Goal: Learn about a topic: Learn about a topic

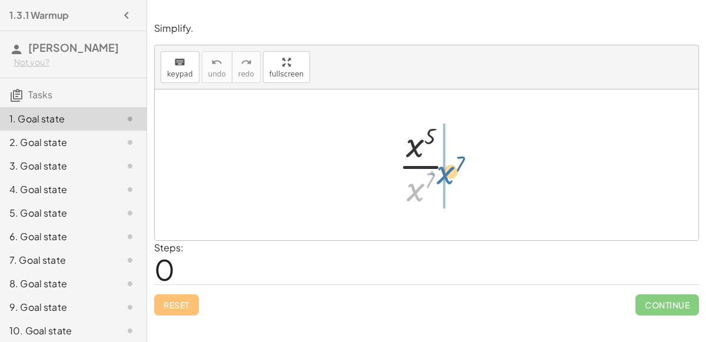
drag, startPoint x: 414, startPoint y: 185, endPoint x: 444, endPoint y: 168, distance: 34.5
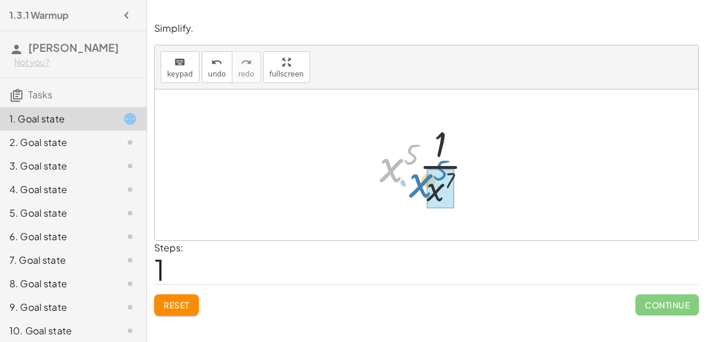
drag, startPoint x: 391, startPoint y: 165, endPoint x: 420, endPoint y: 181, distance: 33.4
click at [420, 181] on div at bounding box center [431, 164] width 115 height 91
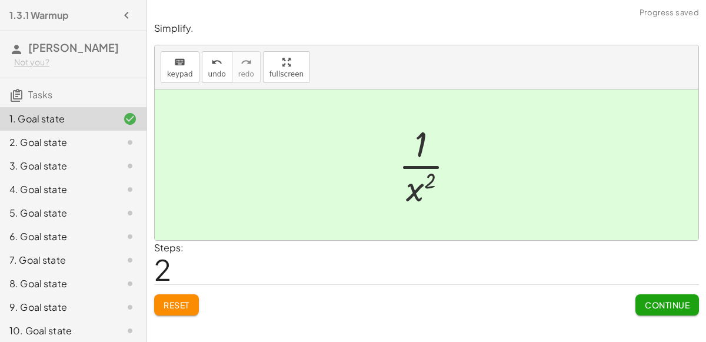
click at [660, 303] on span "Continue" at bounding box center [667, 305] width 45 height 11
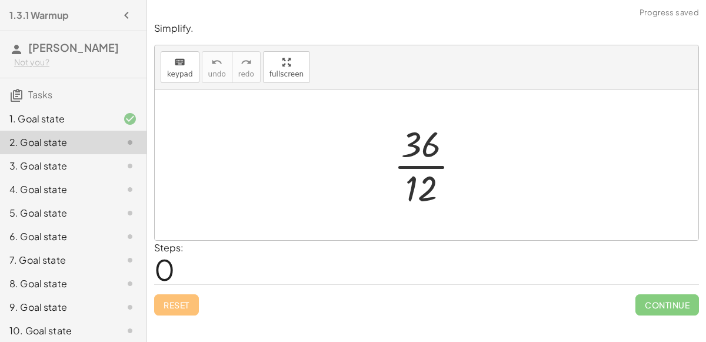
click at [425, 165] on div at bounding box center [432, 164] width 88 height 91
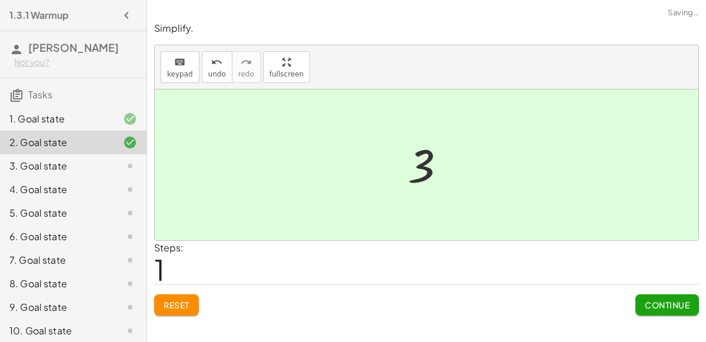
click at [682, 310] on button "Continue" at bounding box center [668, 304] width 64 height 21
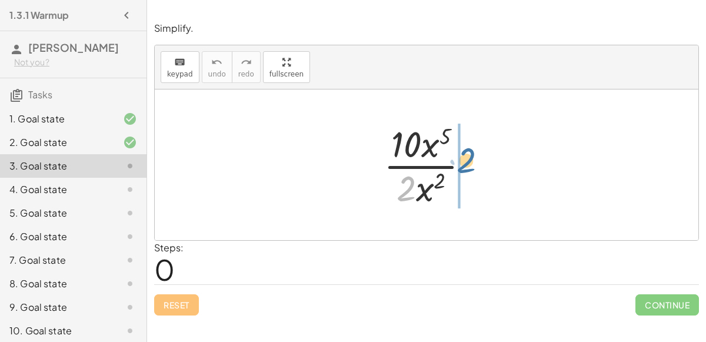
drag, startPoint x: 415, startPoint y: 185, endPoint x: 474, endPoint y: 157, distance: 65.8
click at [474, 157] on div at bounding box center [431, 164] width 107 height 91
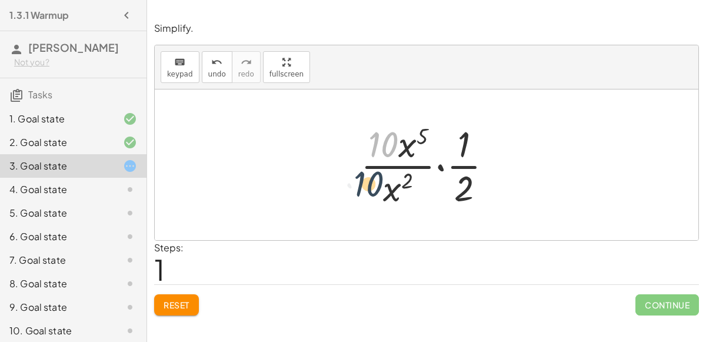
drag, startPoint x: 384, startPoint y: 137, endPoint x: 366, endPoint y: 177, distance: 43.8
click at [366, 177] on div at bounding box center [431, 164] width 153 height 91
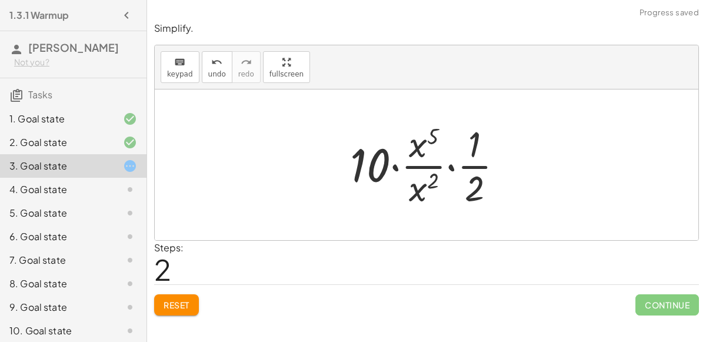
click at [451, 167] on div at bounding box center [431, 164] width 174 height 91
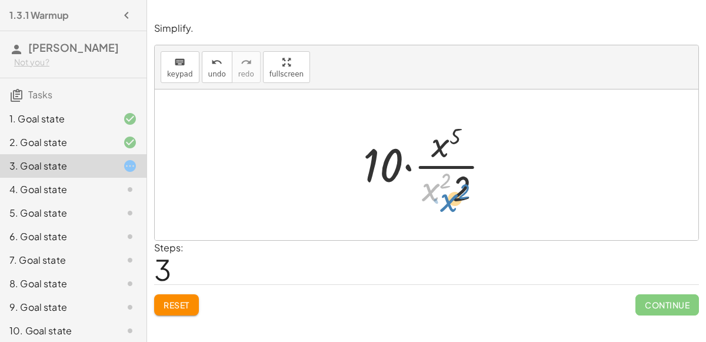
drag, startPoint x: 430, startPoint y: 194, endPoint x: 447, endPoint y: 205, distance: 20.1
click at [447, 205] on div at bounding box center [431, 164] width 148 height 91
drag, startPoint x: 446, startPoint y: 178, endPoint x: 463, endPoint y: 187, distance: 19.5
click at [463, 187] on div at bounding box center [431, 164] width 148 height 91
click at [427, 166] on div at bounding box center [431, 164] width 148 height 91
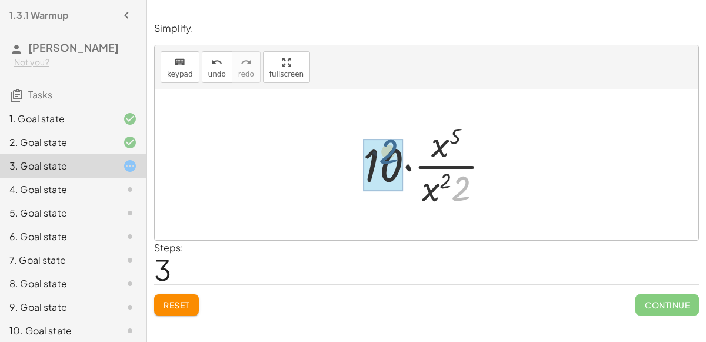
drag, startPoint x: 463, startPoint y: 190, endPoint x: 389, endPoint y: 156, distance: 81.4
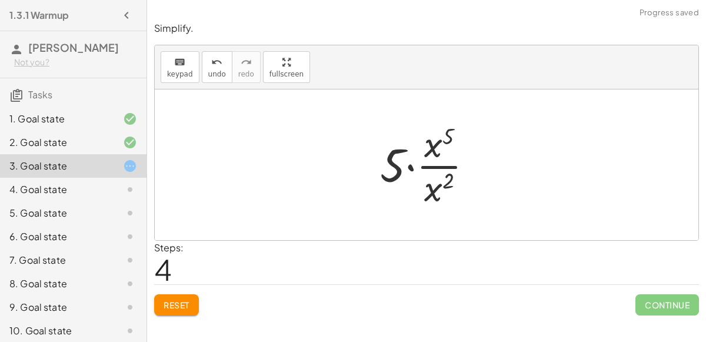
click at [433, 165] on div at bounding box center [431, 164] width 114 height 91
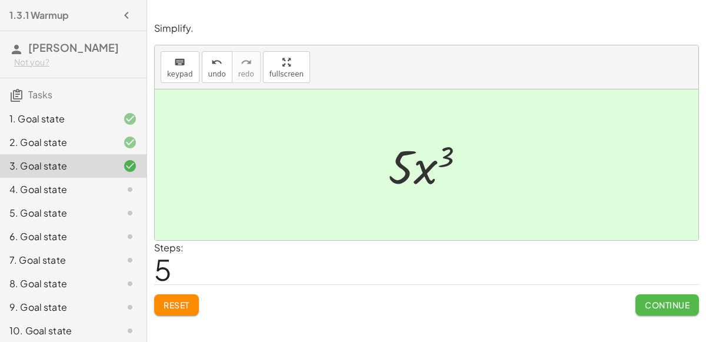
click at [672, 307] on span "Continue" at bounding box center [667, 305] width 45 height 11
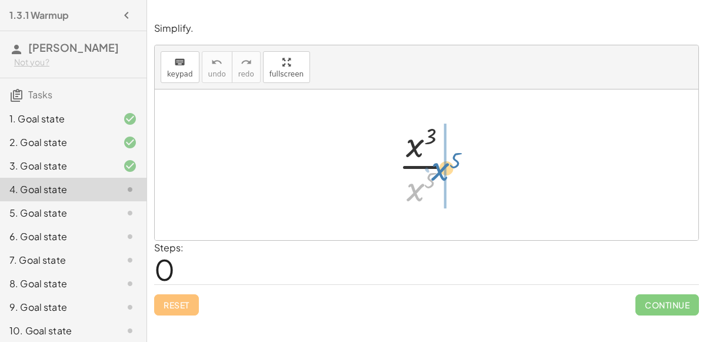
drag, startPoint x: 418, startPoint y: 187, endPoint x: 443, endPoint y: 166, distance: 33.0
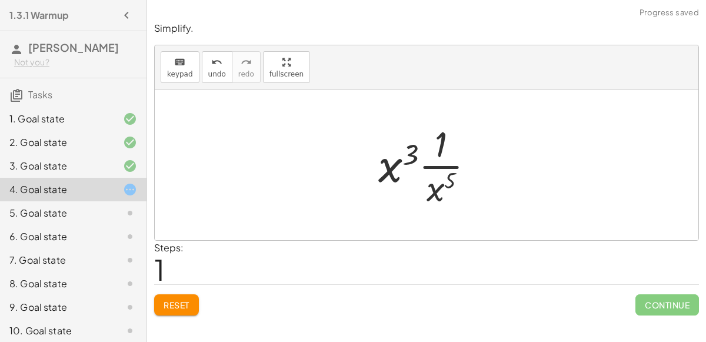
click at [440, 162] on div at bounding box center [432, 164] width 118 height 91
drag, startPoint x: 389, startPoint y: 167, endPoint x: 422, endPoint y: 183, distance: 37.1
click at [422, 183] on div at bounding box center [432, 164] width 118 height 91
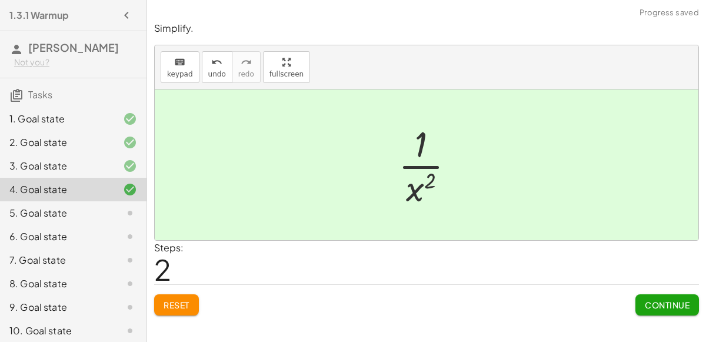
click at [672, 301] on span "Continue" at bounding box center [667, 305] width 45 height 11
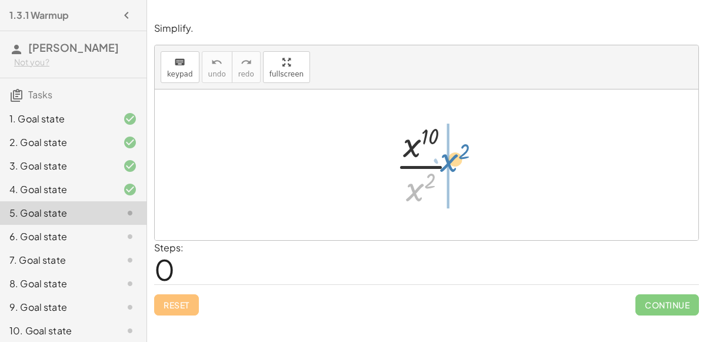
drag, startPoint x: 416, startPoint y: 187, endPoint x: 450, endPoint y: 157, distance: 45.5
click at [450, 157] on div at bounding box center [432, 164] width 84 height 91
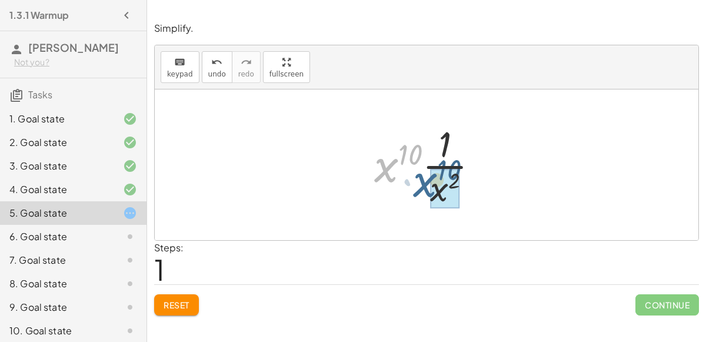
drag, startPoint x: 380, startPoint y: 174, endPoint x: 419, endPoint y: 189, distance: 42.3
click at [419, 189] on div at bounding box center [430, 164] width 125 height 91
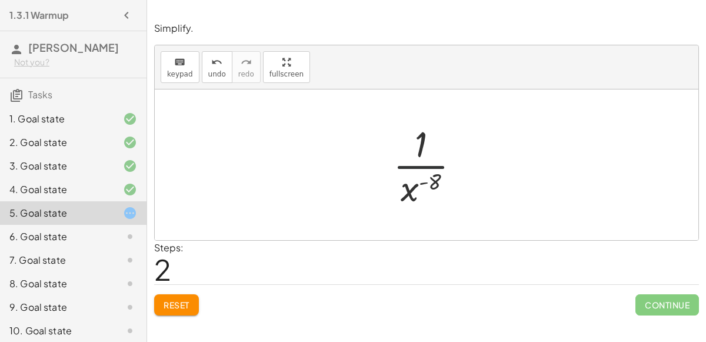
click at [422, 165] on div at bounding box center [431, 164] width 88 height 91
click at [425, 181] on div at bounding box center [431, 164] width 88 height 91
click at [437, 179] on div at bounding box center [431, 164] width 88 height 91
drag, startPoint x: 404, startPoint y: 193, endPoint x: 394, endPoint y: 135, distance: 58.7
click at [394, 135] on div at bounding box center [431, 164] width 88 height 91
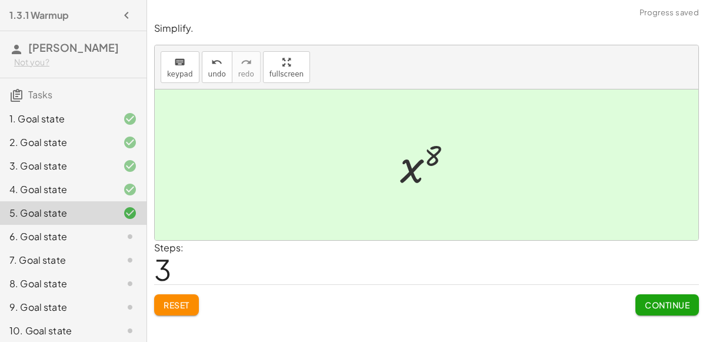
click at [650, 297] on button "Continue" at bounding box center [668, 304] width 64 height 21
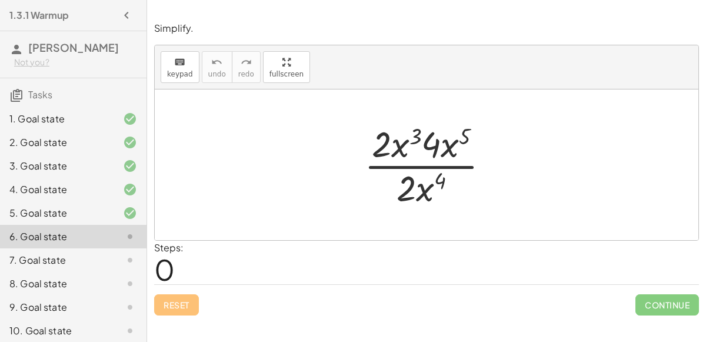
click at [431, 144] on div at bounding box center [431, 164] width 147 height 91
click at [422, 165] on div at bounding box center [431, 164] width 147 height 91
drag, startPoint x: 390, startPoint y: 141, endPoint x: 418, endPoint y: 185, distance: 52.1
click at [418, 185] on div at bounding box center [431, 164] width 147 height 91
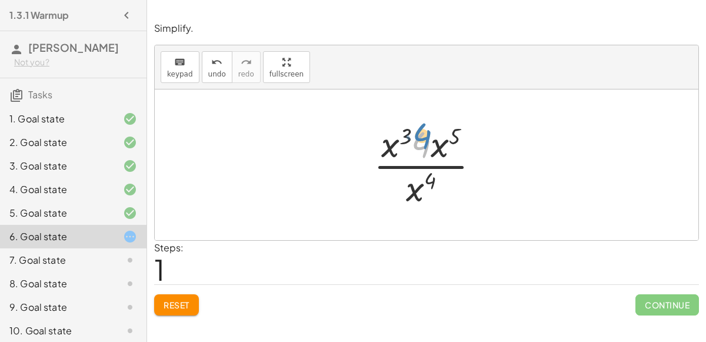
drag, startPoint x: 423, startPoint y: 144, endPoint x: 423, endPoint y: 134, distance: 9.4
click at [423, 134] on div at bounding box center [431, 164] width 127 height 91
drag, startPoint x: 427, startPoint y: 147, endPoint x: 374, endPoint y: 142, distance: 53.2
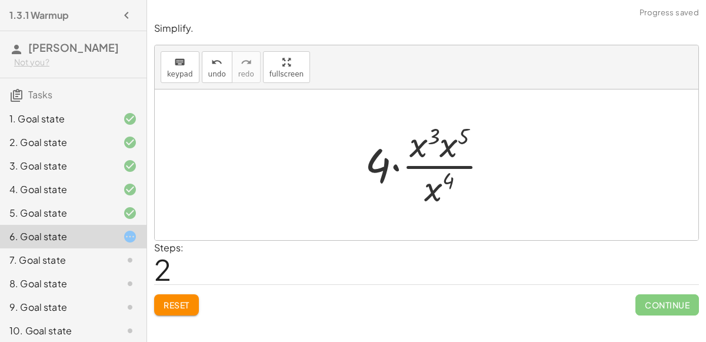
click at [432, 165] on div at bounding box center [431, 164] width 145 height 91
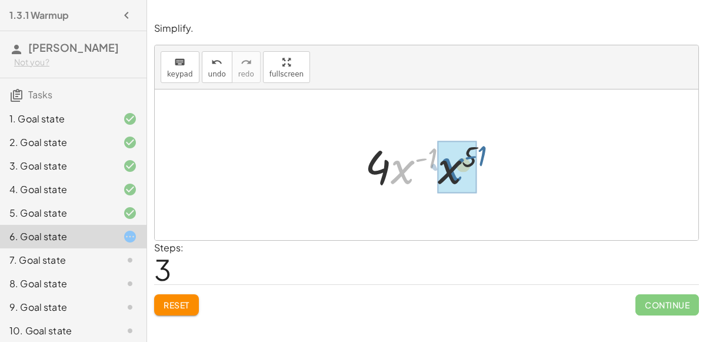
drag, startPoint x: 399, startPoint y: 170, endPoint x: 449, endPoint y: 168, distance: 49.5
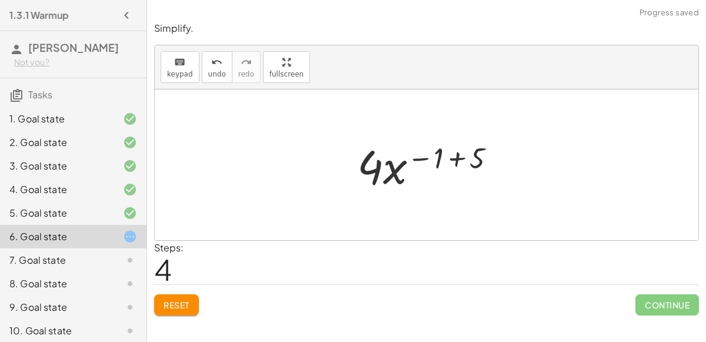
click at [455, 158] on div at bounding box center [431, 165] width 160 height 61
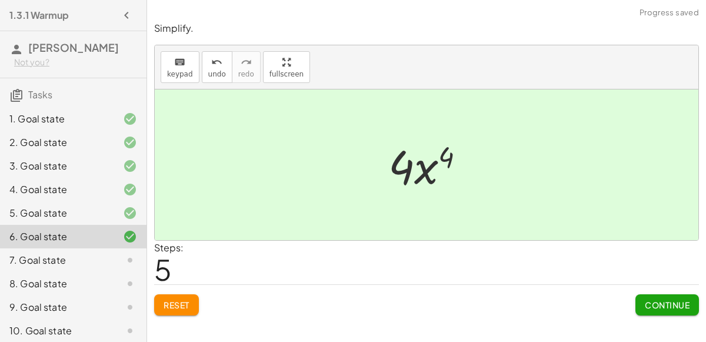
click at [658, 296] on button "Continue" at bounding box center [668, 304] width 64 height 21
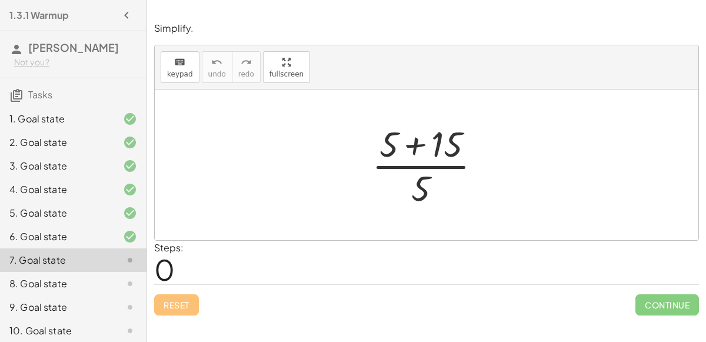
click at [416, 143] on div at bounding box center [431, 164] width 131 height 91
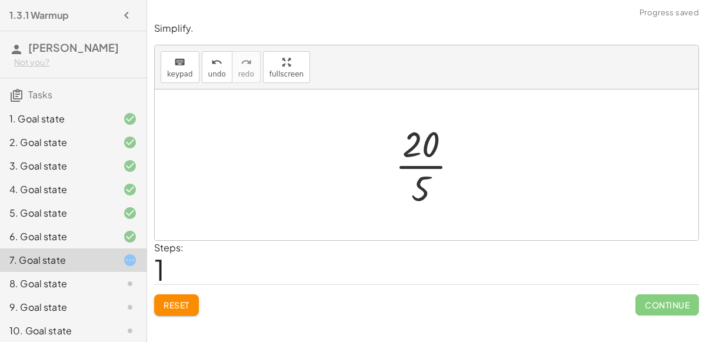
click at [421, 166] on div at bounding box center [431, 164] width 85 height 91
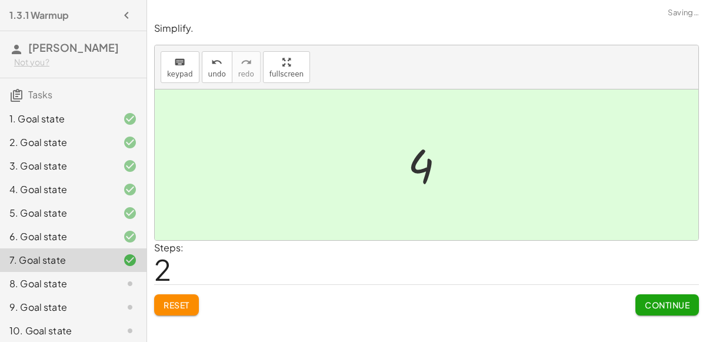
click at [648, 303] on span "Continue" at bounding box center [667, 305] width 45 height 11
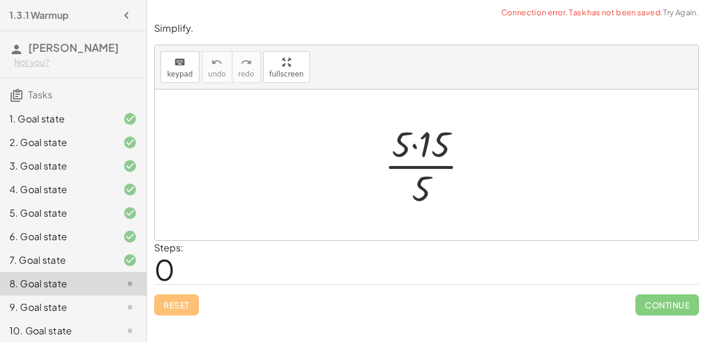
click at [414, 145] on div at bounding box center [432, 164] width 106 height 91
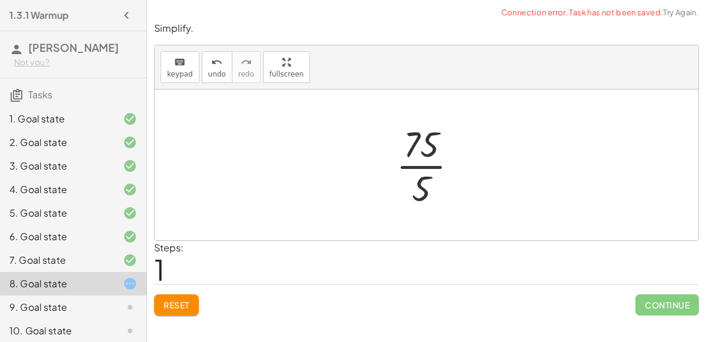
click at [419, 165] on div at bounding box center [431, 164] width 83 height 91
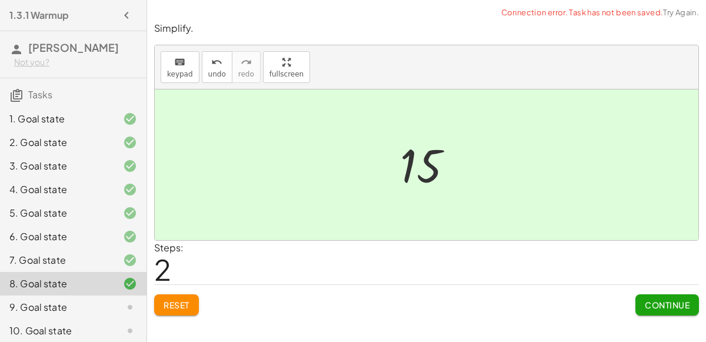
click at [668, 307] on span "Continue" at bounding box center [667, 305] width 45 height 11
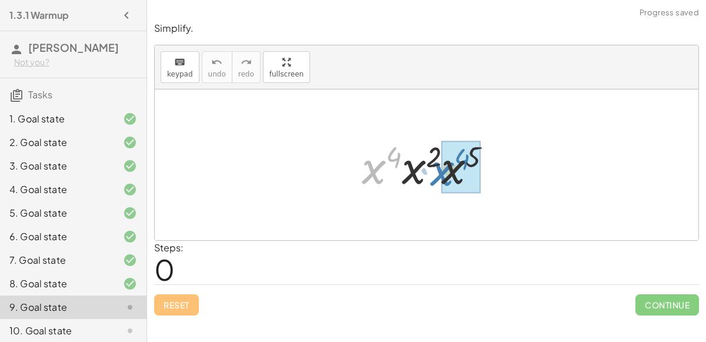
drag, startPoint x: 376, startPoint y: 164, endPoint x: 445, endPoint y: 166, distance: 69.5
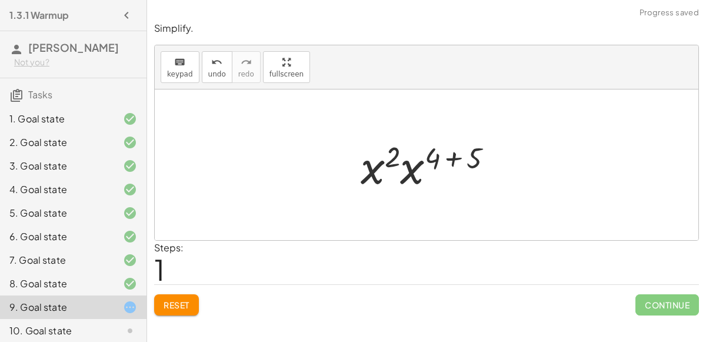
click at [452, 158] on div at bounding box center [432, 165] width 154 height 61
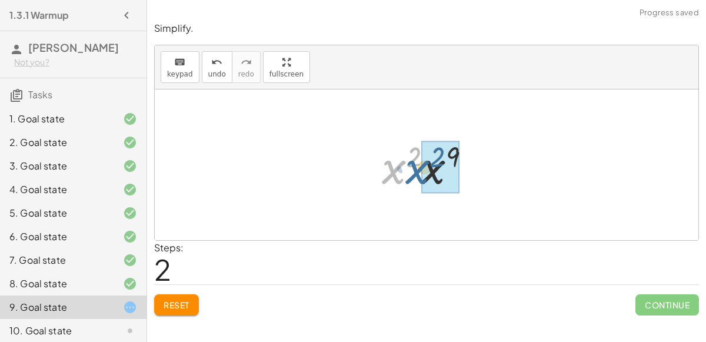
drag, startPoint x: 394, startPoint y: 174, endPoint x: 418, endPoint y: 174, distance: 23.5
click at [418, 174] on div at bounding box center [431, 165] width 110 height 61
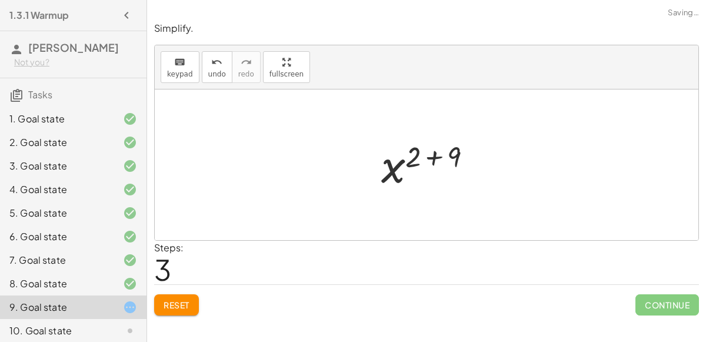
click at [435, 158] on div at bounding box center [432, 165] width 112 height 58
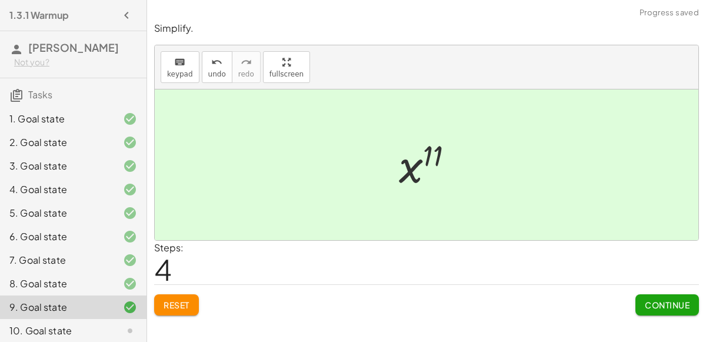
click at [640, 302] on button "Continue" at bounding box center [668, 304] width 64 height 21
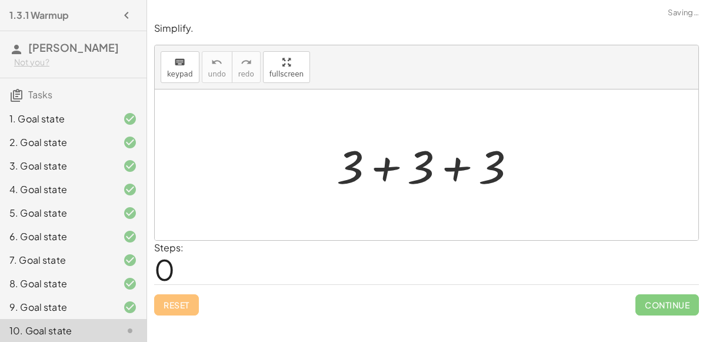
click at [389, 168] on div at bounding box center [431, 165] width 201 height 61
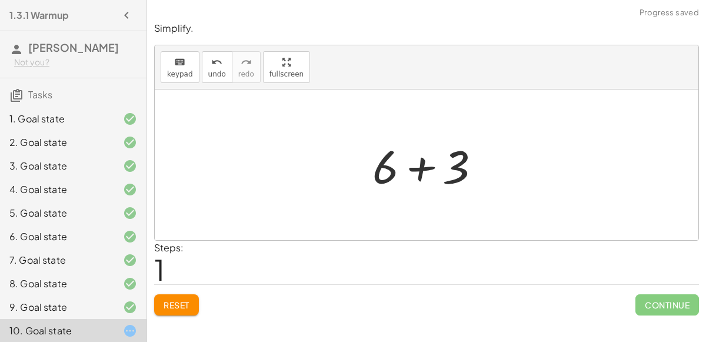
click at [418, 172] on div at bounding box center [432, 165] width 130 height 61
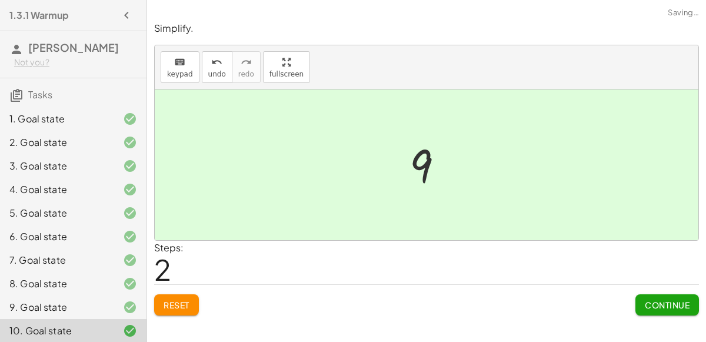
click at [639, 303] on button "Continue" at bounding box center [668, 304] width 64 height 21
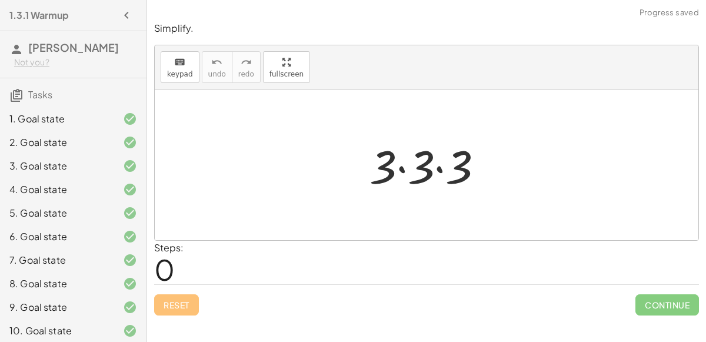
click at [403, 167] on div at bounding box center [431, 165] width 135 height 61
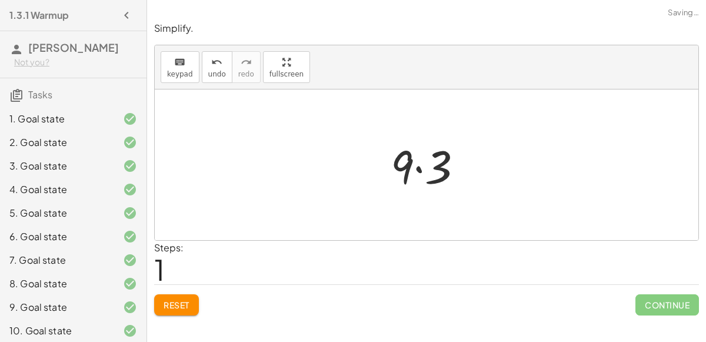
click at [416, 168] on div at bounding box center [432, 165] width 94 height 61
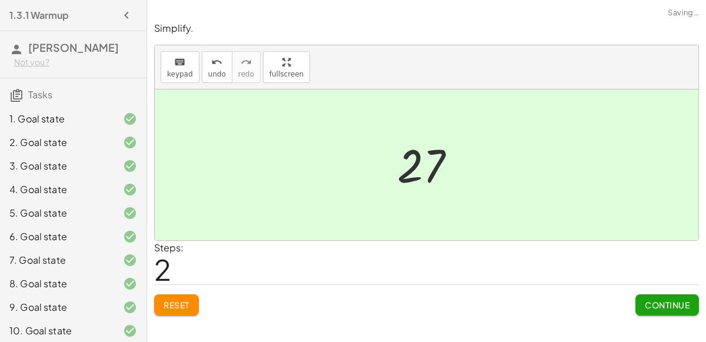
click at [669, 310] on button "Continue" at bounding box center [668, 304] width 64 height 21
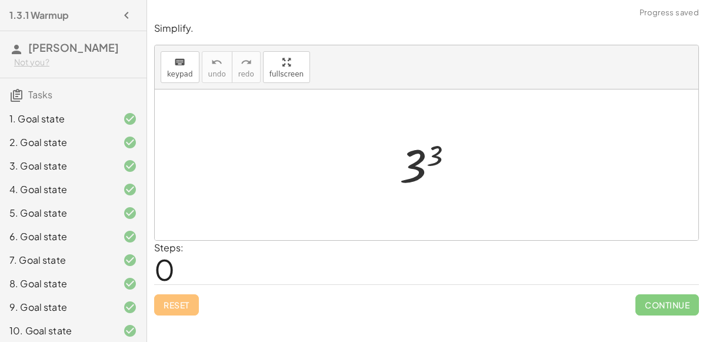
click at [417, 167] on div at bounding box center [431, 165] width 75 height 58
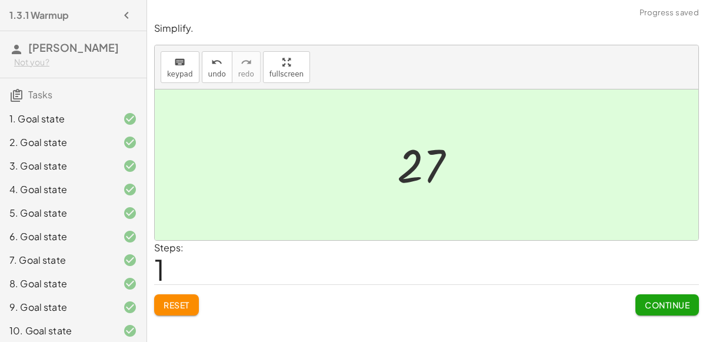
click at [659, 300] on span "Continue" at bounding box center [667, 305] width 45 height 11
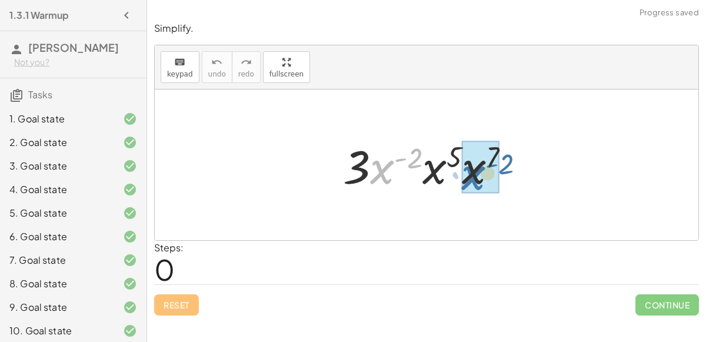
drag, startPoint x: 386, startPoint y: 165, endPoint x: 477, endPoint y: 171, distance: 92.0
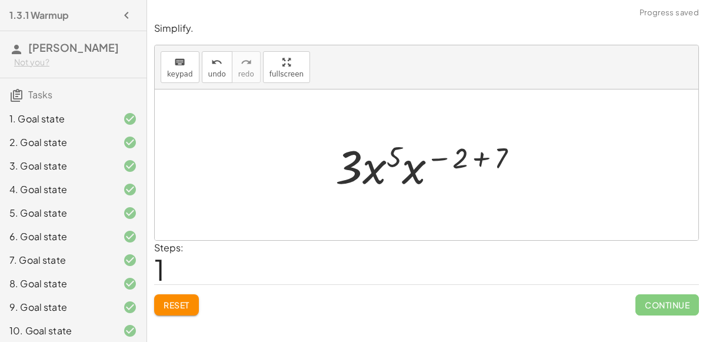
click at [479, 155] on div at bounding box center [432, 165] width 204 height 61
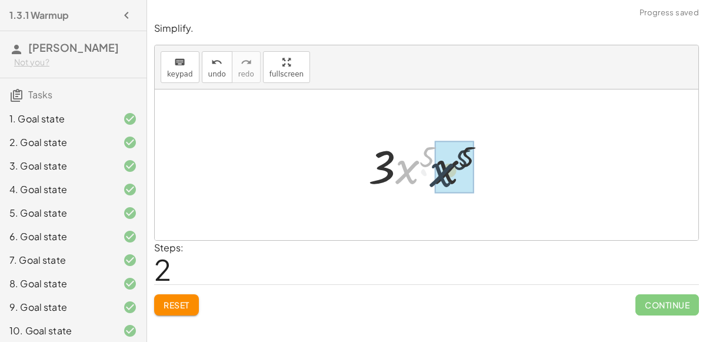
drag, startPoint x: 407, startPoint y: 171, endPoint x: 442, endPoint y: 174, distance: 35.4
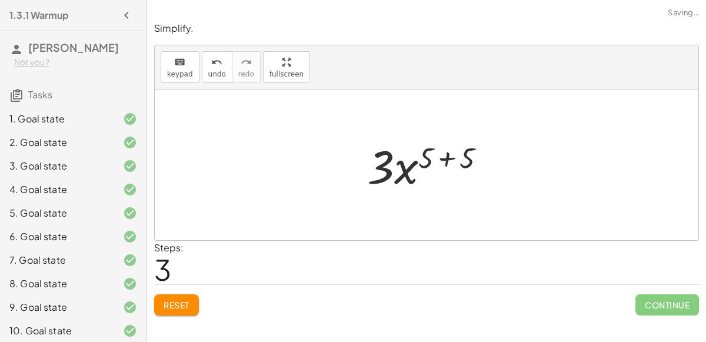
click at [448, 158] on div at bounding box center [431, 165] width 140 height 61
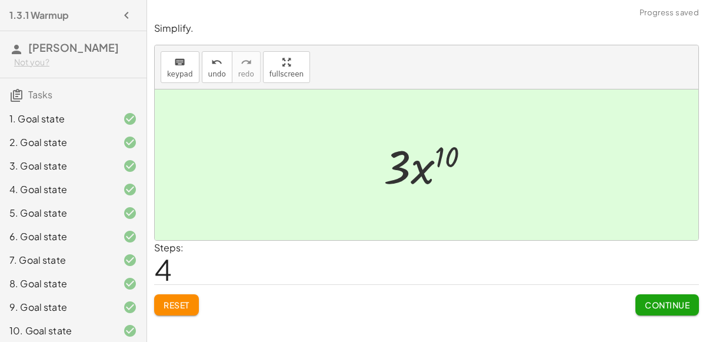
click at [645, 294] on button "Continue" at bounding box center [668, 304] width 64 height 21
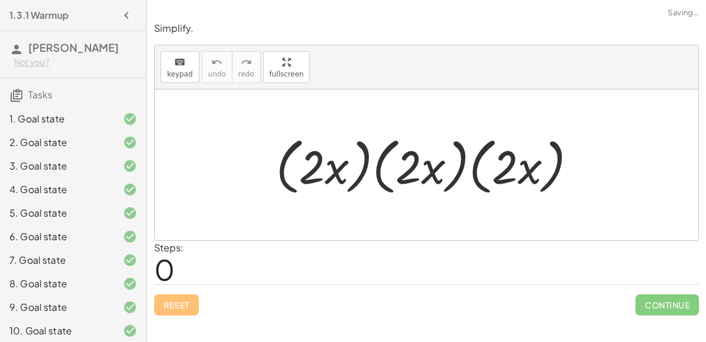
click at [335, 158] on div at bounding box center [431, 165] width 323 height 68
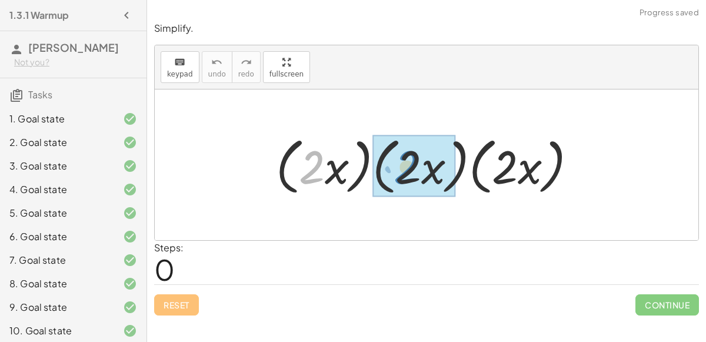
drag, startPoint x: 319, startPoint y: 163, endPoint x: 413, endPoint y: 163, distance: 93.6
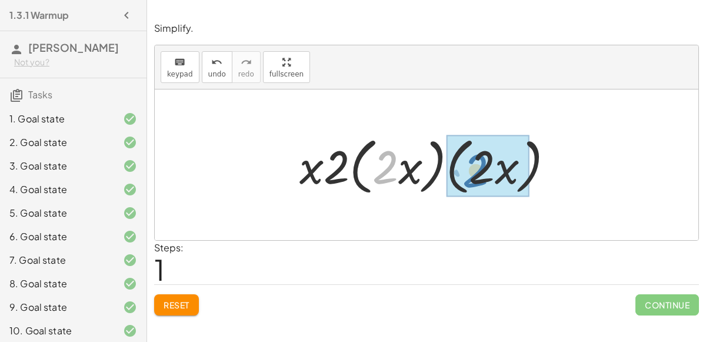
drag, startPoint x: 385, startPoint y: 167, endPoint x: 476, endPoint y: 170, distance: 90.7
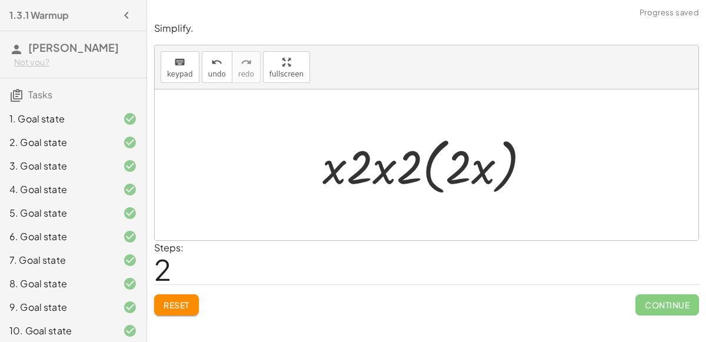
click at [376, 172] on div at bounding box center [431, 165] width 229 height 68
click at [381, 169] on div at bounding box center [431, 165] width 229 height 68
drag, startPoint x: 362, startPoint y: 167, endPoint x: 406, endPoint y: 170, distance: 44.2
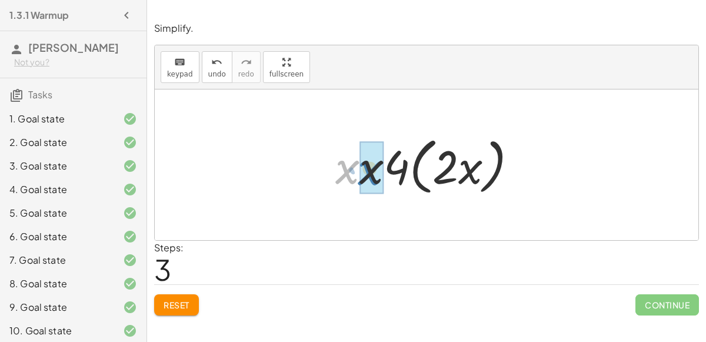
drag, startPoint x: 350, startPoint y: 168, endPoint x: 372, endPoint y: 169, distance: 22.4
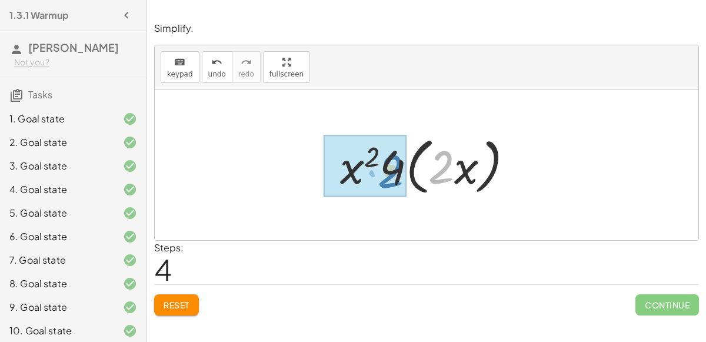
drag, startPoint x: 437, startPoint y: 173, endPoint x: 386, endPoint y: 177, distance: 50.8
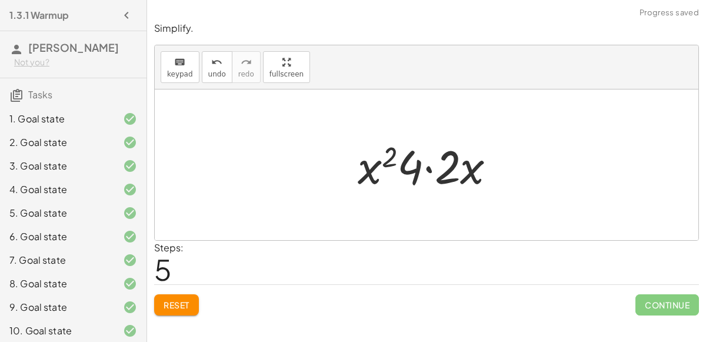
click at [427, 167] on div at bounding box center [432, 165] width 160 height 61
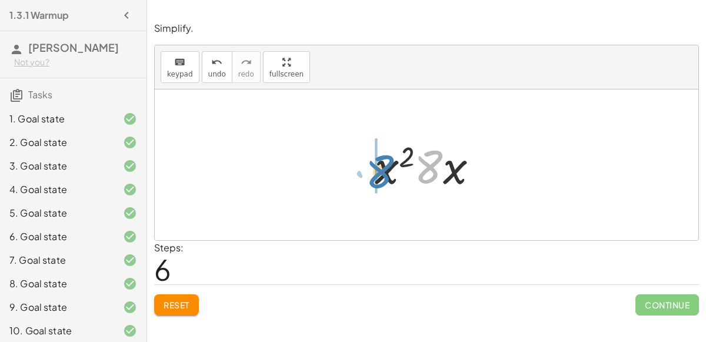
drag, startPoint x: 427, startPoint y: 169, endPoint x: 378, endPoint y: 174, distance: 49.1
click at [378, 174] on div at bounding box center [431, 165] width 125 height 61
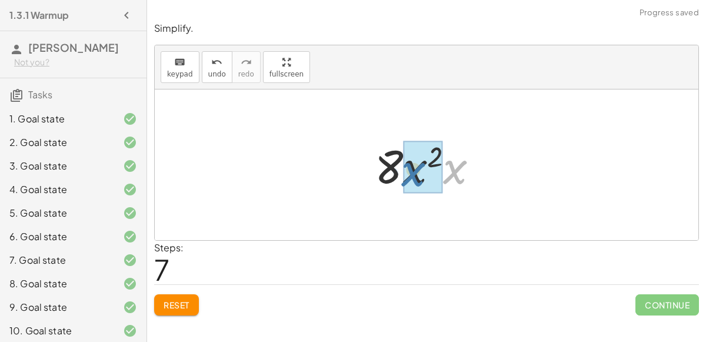
drag, startPoint x: 455, startPoint y: 171, endPoint x: 411, endPoint y: 172, distance: 44.2
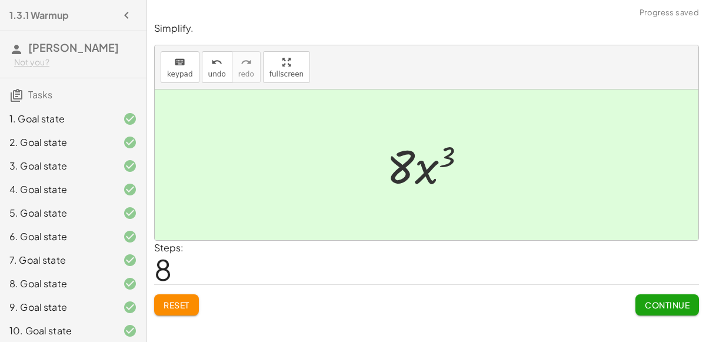
click at [666, 298] on button "Continue" at bounding box center [668, 304] width 64 height 21
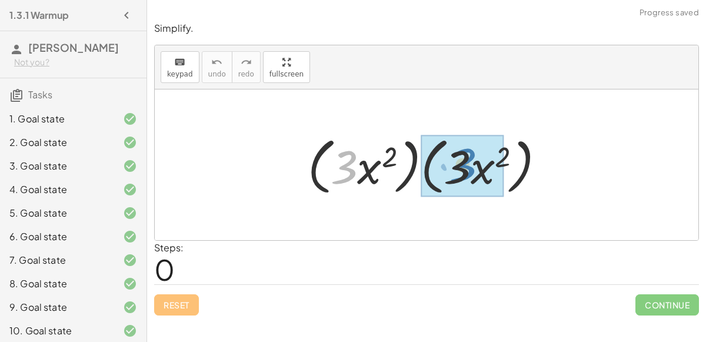
drag, startPoint x: 344, startPoint y: 165, endPoint x: 463, endPoint y: 163, distance: 118.3
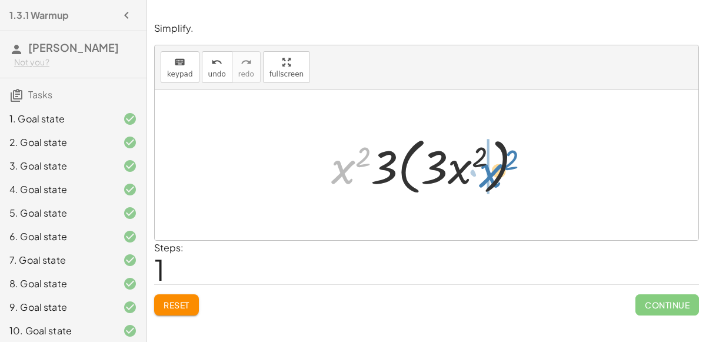
drag, startPoint x: 345, startPoint y: 167, endPoint x: 494, endPoint y: 170, distance: 149.0
click at [494, 170] on div at bounding box center [432, 165] width 212 height 68
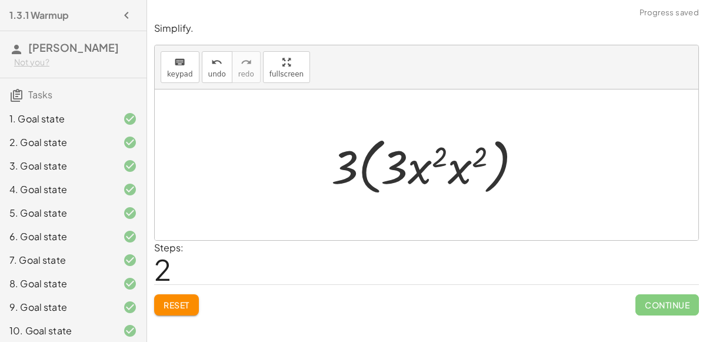
click at [366, 163] on div at bounding box center [432, 165] width 212 height 68
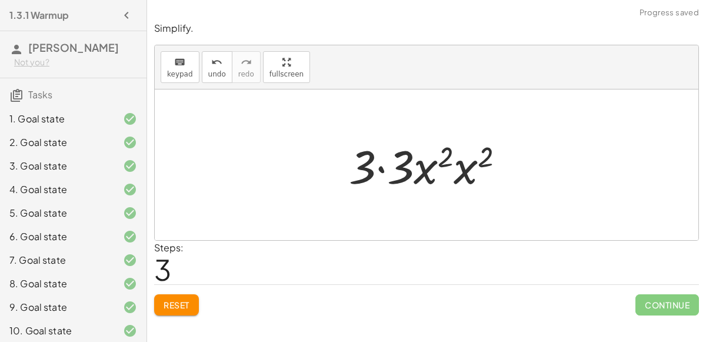
click at [381, 166] on div at bounding box center [431, 165] width 177 height 61
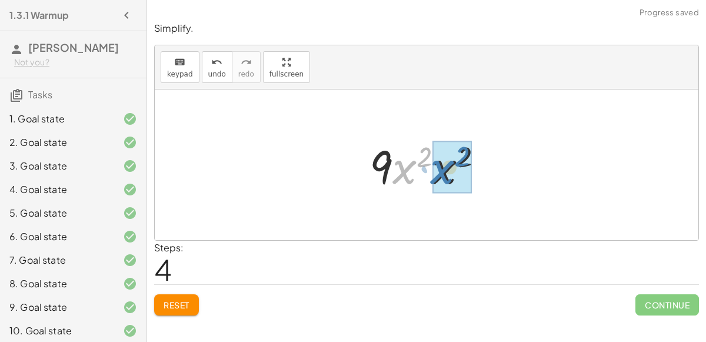
drag, startPoint x: 404, startPoint y: 169, endPoint x: 442, endPoint y: 169, distance: 37.7
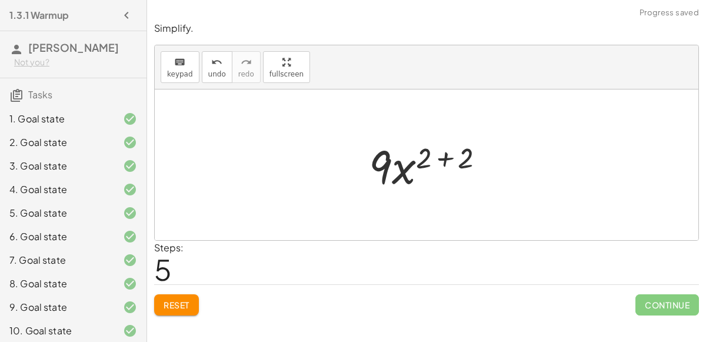
click at [445, 160] on div at bounding box center [431, 165] width 137 height 61
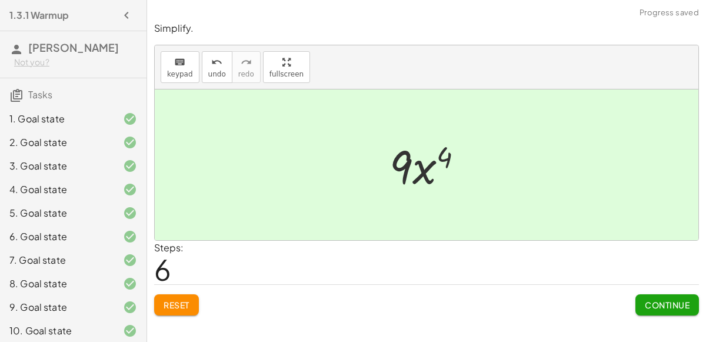
click at [643, 304] on button "Continue" at bounding box center [668, 304] width 64 height 21
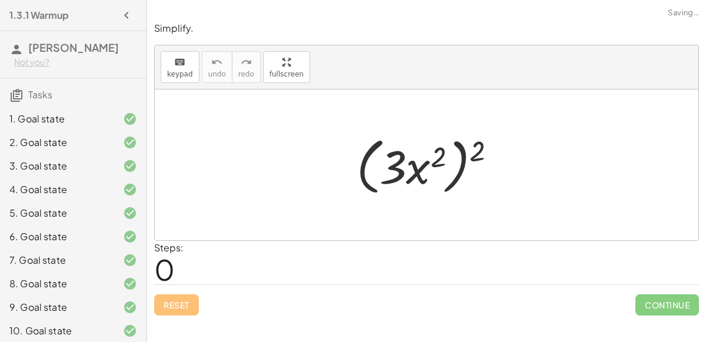
scroll to position [263, 0]
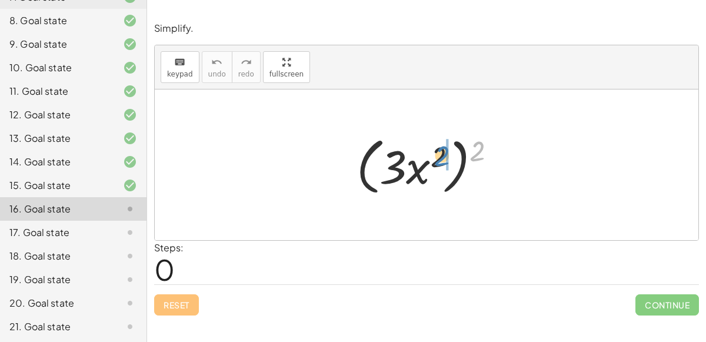
drag, startPoint x: 477, startPoint y: 148, endPoint x: 440, endPoint y: 152, distance: 37.4
click at [440, 152] on div at bounding box center [431, 165] width 161 height 68
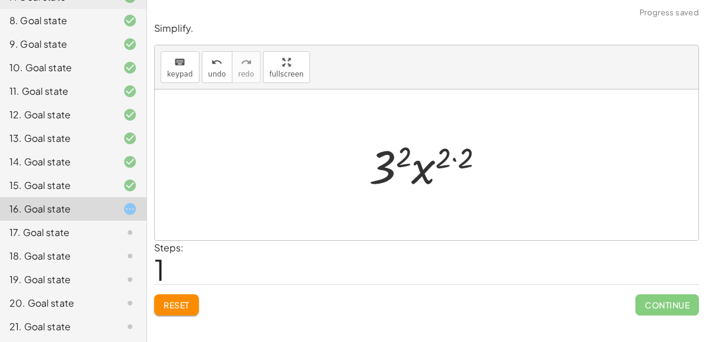
click at [453, 156] on div at bounding box center [431, 165] width 137 height 61
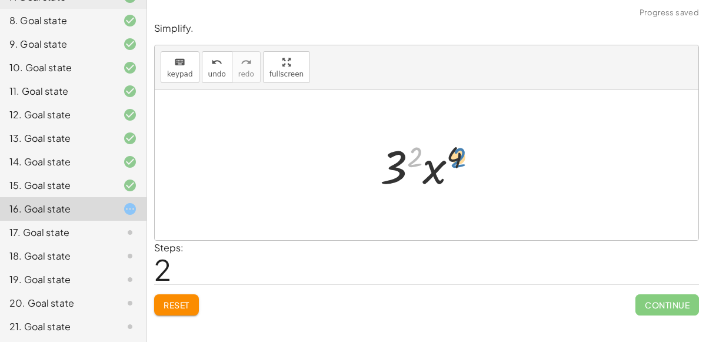
drag, startPoint x: 416, startPoint y: 153, endPoint x: 460, endPoint y: 154, distance: 43.6
click at [460, 154] on div at bounding box center [431, 165] width 115 height 61
click at [169, 300] on span "Reset" at bounding box center [177, 305] width 26 height 11
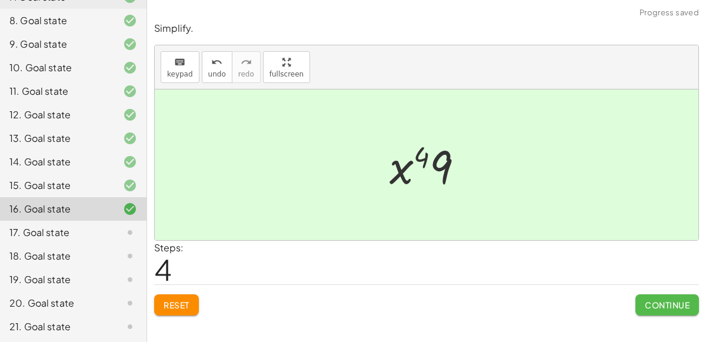
click at [658, 305] on span "Continue" at bounding box center [667, 305] width 45 height 11
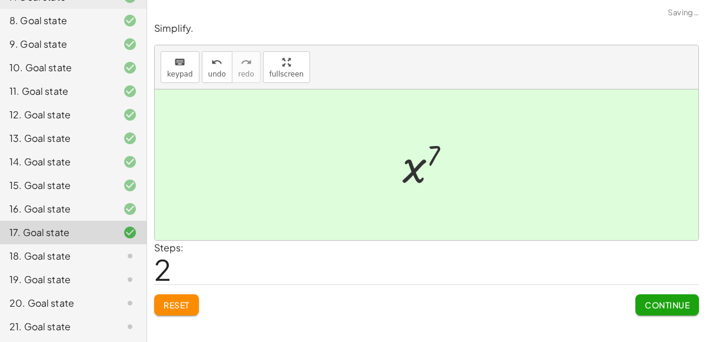
click at [663, 303] on span "Continue" at bounding box center [667, 305] width 45 height 11
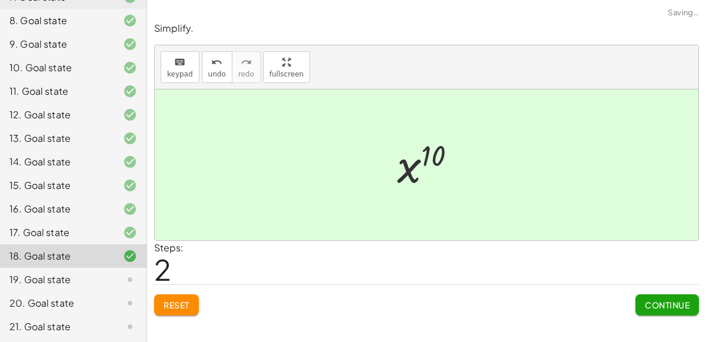
click at [666, 307] on span "Continue" at bounding box center [667, 305] width 45 height 11
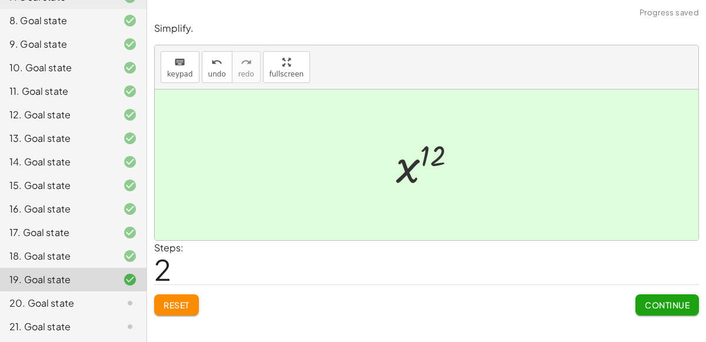
click at [663, 305] on span "Continue" at bounding box center [667, 305] width 45 height 11
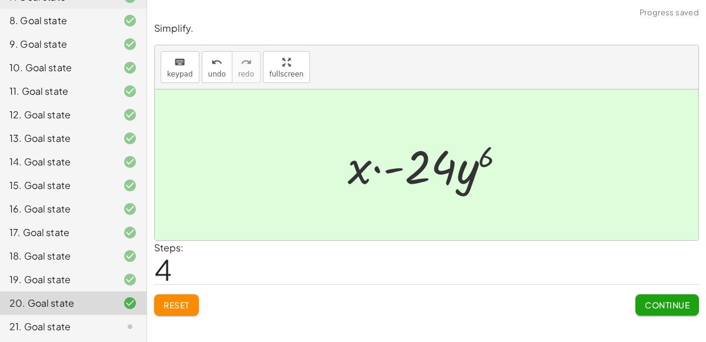
click at [667, 310] on button "Continue" at bounding box center [668, 304] width 64 height 21
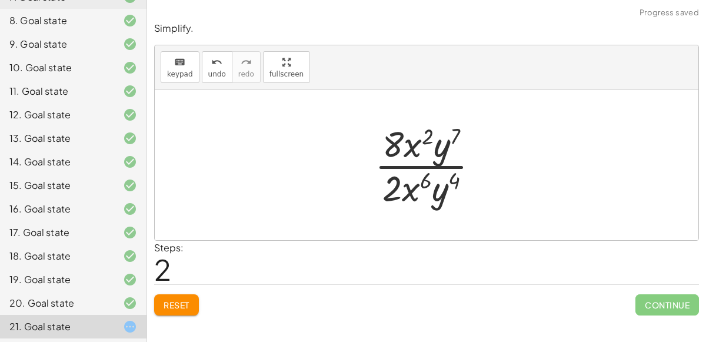
click at [191, 304] on button "Reset" at bounding box center [176, 304] width 45 height 21
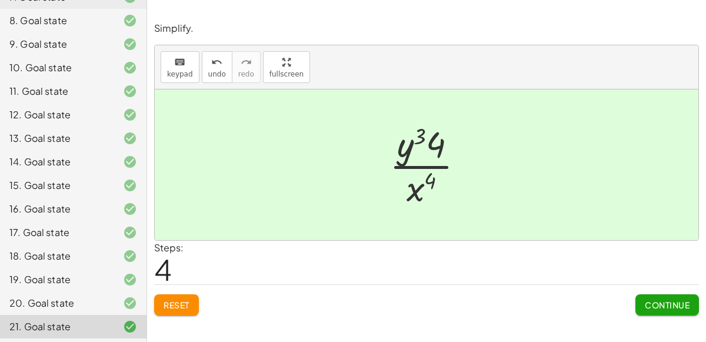
click at [666, 303] on span "Continue" at bounding box center [667, 305] width 45 height 11
